Goal: Task Accomplishment & Management: Manage account settings

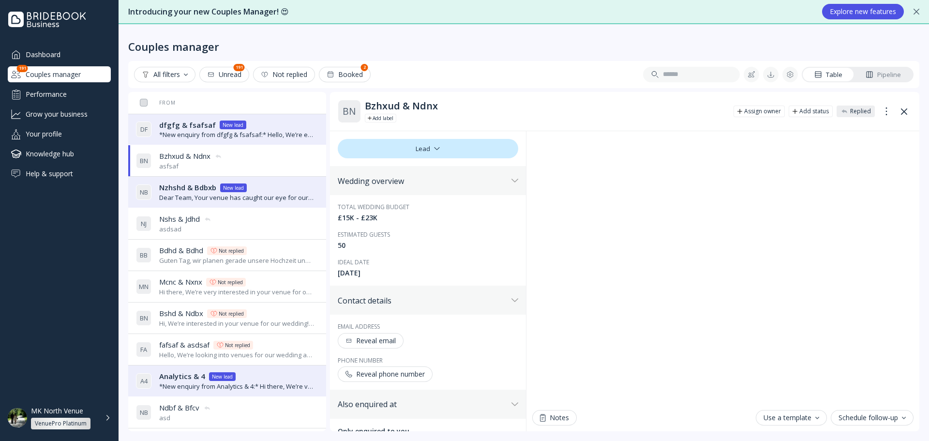
click at [197, 123] on span "dfgfg & fsafsaf" at bounding box center [187, 125] width 57 height 10
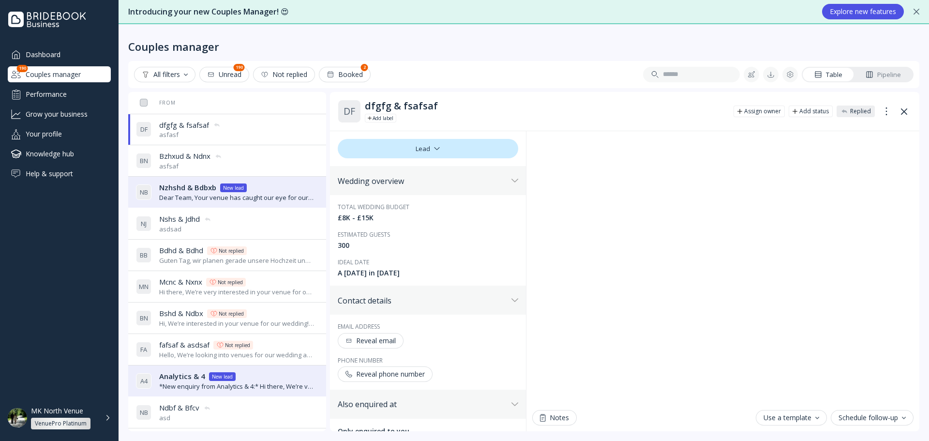
click at [79, 415] on div "MK North Venue" at bounding box center [57, 410] width 52 height 9
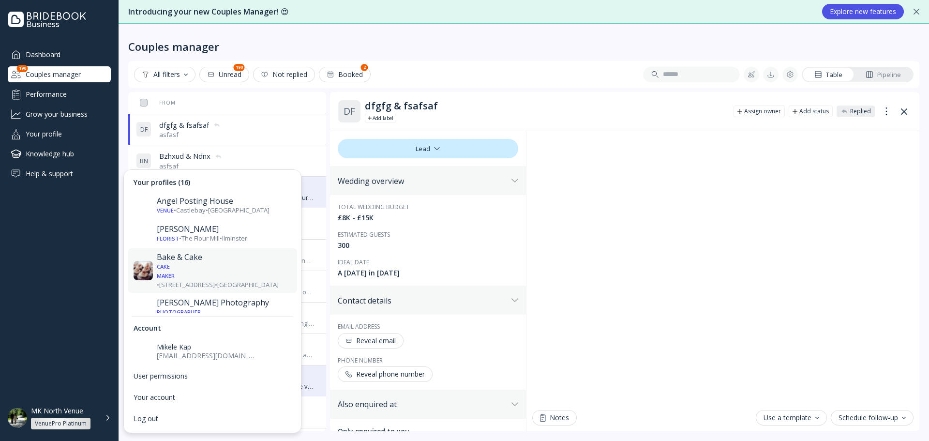
scroll to position [339, 0]
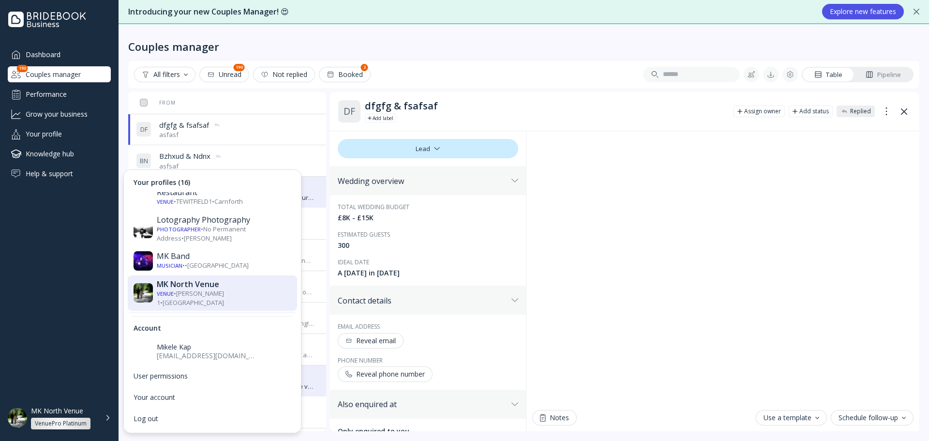
click at [210, 326] on div "Venue • [GEOGRAPHIC_DATA] • [PERSON_NAME]" at bounding box center [224, 330] width 135 height 9
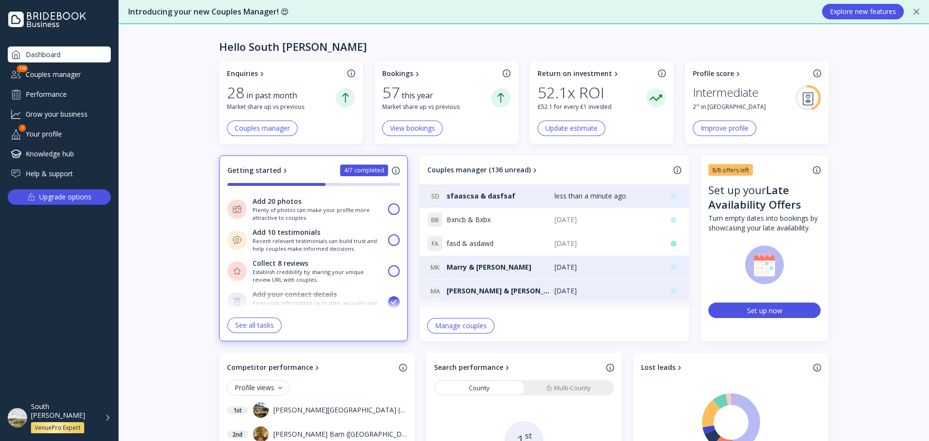
click at [56, 75] on div "Couples manager" at bounding box center [59, 74] width 103 height 16
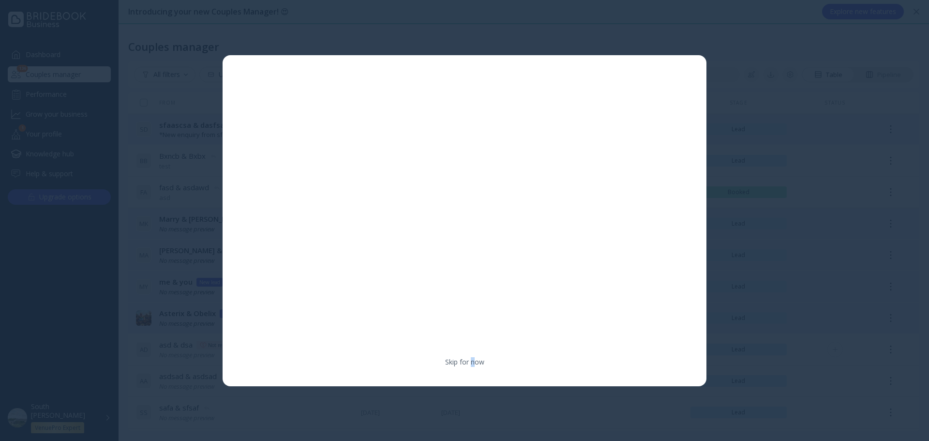
click at [472, 360] on link "Skip for now" at bounding box center [464, 362] width 39 height 10
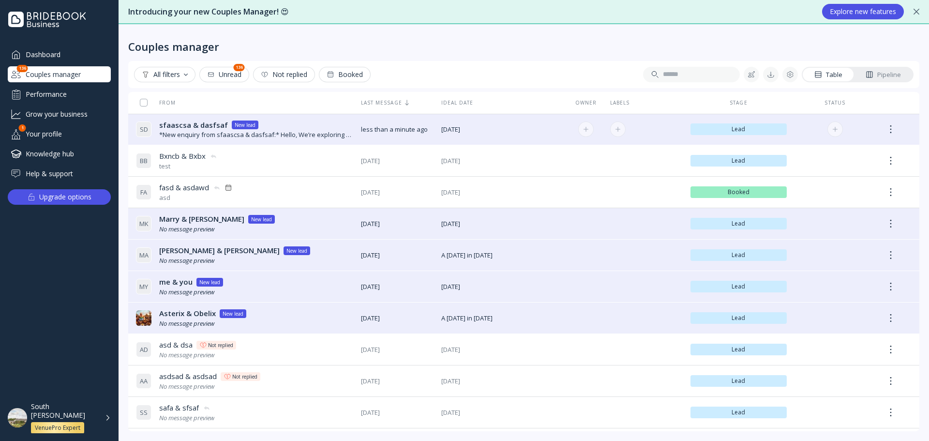
click at [300, 135] on div "*New enquiry from sfaascsa & dasfsaf:* Hello, We’re exploring options for our w…" at bounding box center [256, 134] width 194 height 9
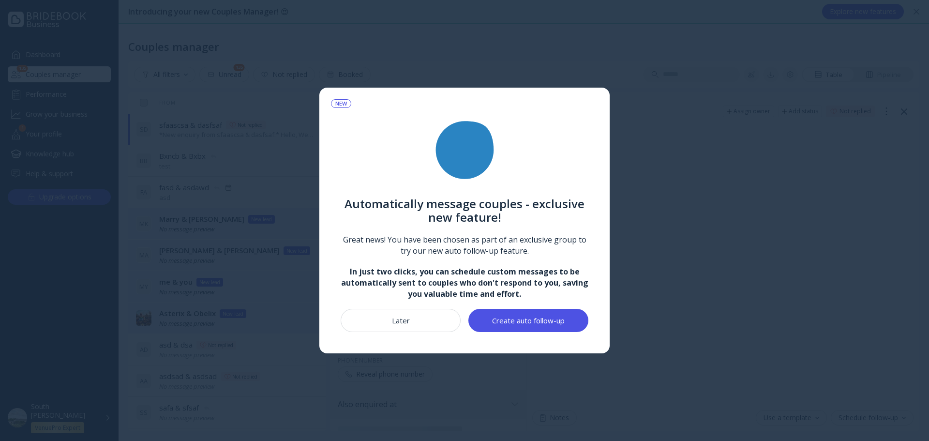
click at [442, 320] on button "Later" at bounding box center [401, 320] width 120 height 23
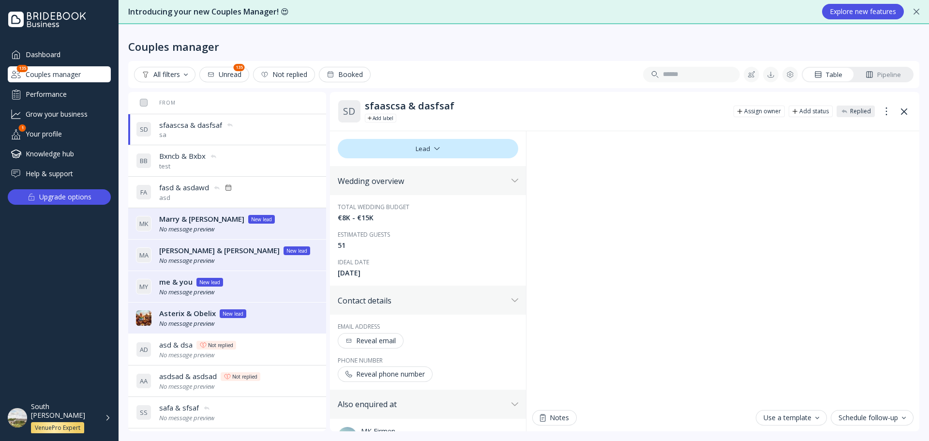
click at [210, 102] on div "From" at bounding box center [244, 102] width 217 height 7
click at [54, 96] on div "Performance" at bounding box center [59, 94] width 103 height 16
click at [67, 73] on div "Couples manager" at bounding box center [59, 74] width 103 height 16
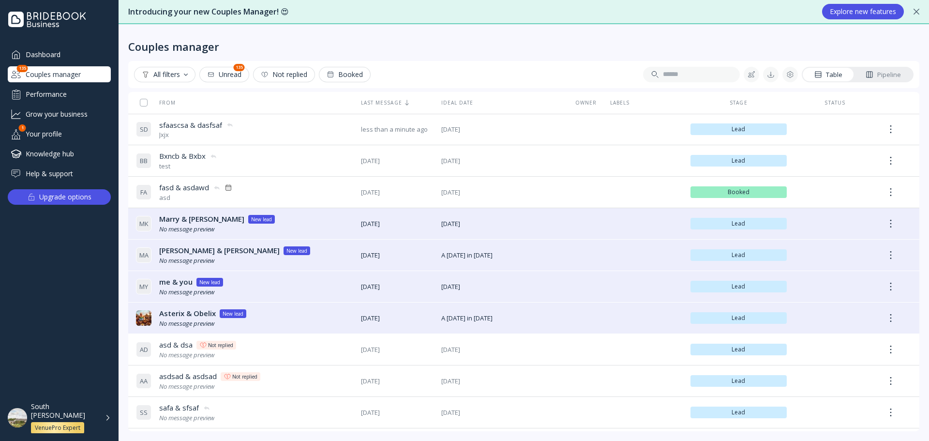
click at [57, 63] on div "Dashboard Couples manager 135 Performance Grow your business Your profile 1 Kno…" at bounding box center [59, 113] width 103 height 135
click at [250, 120] on div "S D sfaascsa & dasfsaf sfaascsa & dasfsaf Jxjx" at bounding box center [244, 129] width 217 height 27
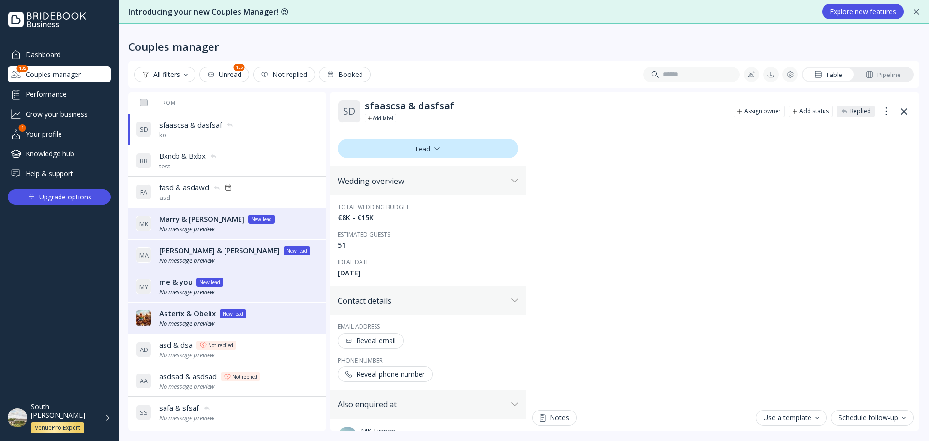
click at [40, 57] on div "Dashboard" at bounding box center [59, 54] width 103 height 16
